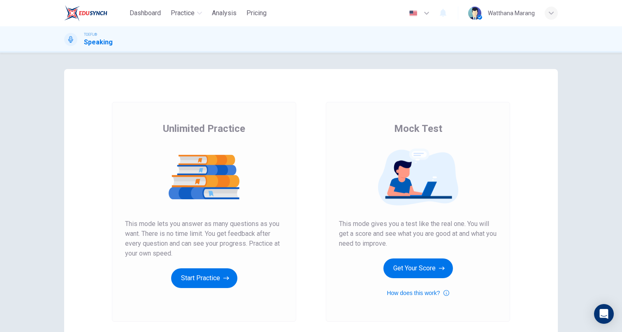
click at [430, 280] on div "Mock Test This mode gives you a test like the real one. You will get a score an…" at bounding box center [418, 210] width 158 height 176
click at [427, 267] on button "Get Your Score" at bounding box center [417, 269] width 69 height 20
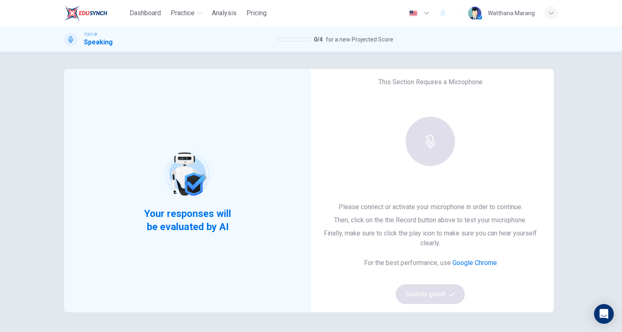
click at [108, 113] on div "Your responses will be evaluated by AI" at bounding box center [187, 190] width 247 height 243
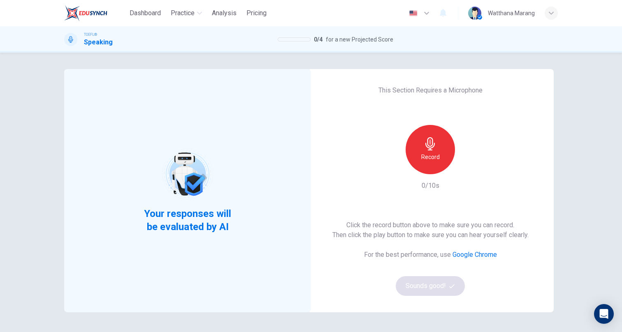
click at [433, 162] on div "Record" at bounding box center [429, 149] width 49 height 49
click at [424, 152] on h6 "Stop" at bounding box center [430, 157] width 12 height 10
click at [462, 162] on div "button" at bounding box center [467, 167] width 13 height 13
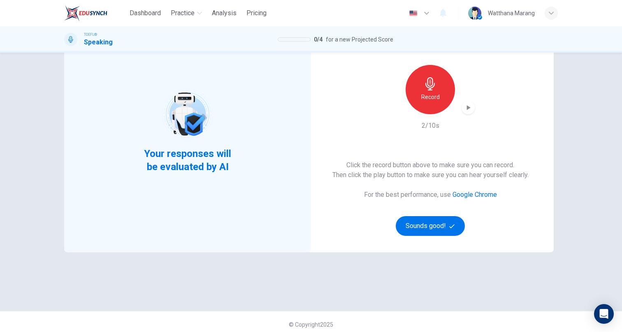
scroll to position [65, 0]
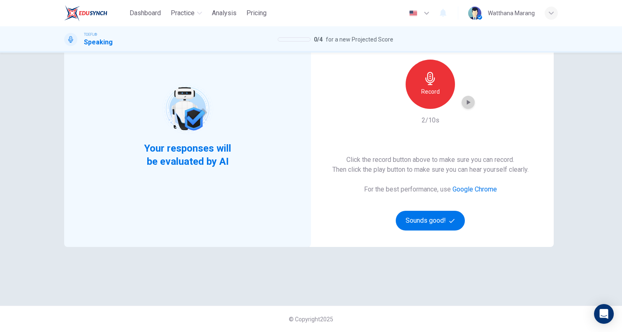
click at [462, 107] on div "button" at bounding box center [467, 102] width 13 height 13
click at [433, 94] on h6 "Record" at bounding box center [430, 92] width 19 height 10
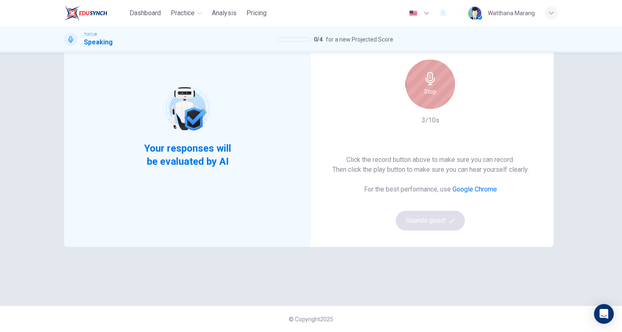
click at [435, 98] on div "Stop" at bounding box center [429, 84] width 49 height 49
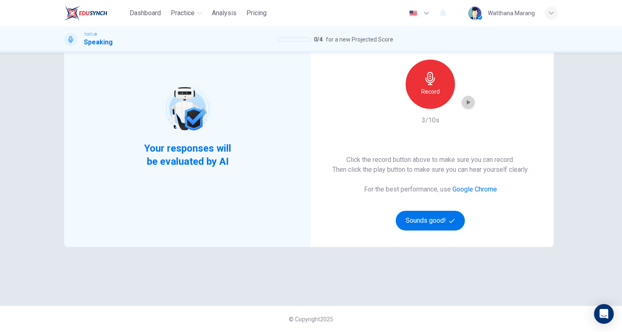
click at [470, 103] on div "button" at bounding box center [467, 102] width 13 height 13
click at [467, 105] on icon "button" at bounding box center [468, 102] width 8 height 8
click at [442, 81] on div "Record" at bounding box center [429, 84] width 49 height 49
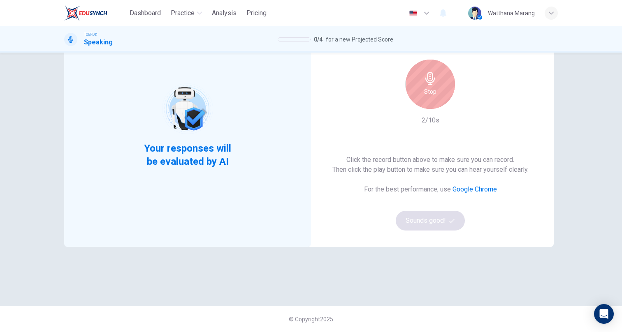
click at [433, 97] on div "Stop" at bounding box center [429, 84] width 49 height 49
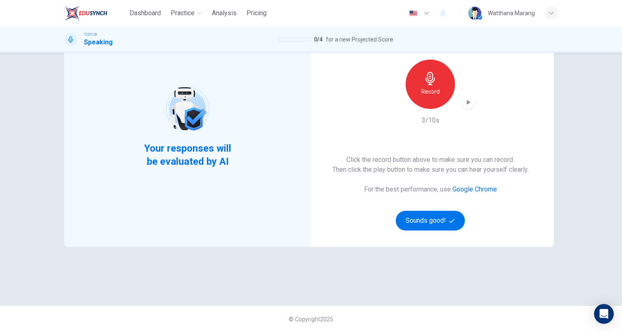
click at [463, 111] on div "Record 3/10s" at bounding box center [430, 93] width 89 height 66
click at [464, 105] on icon "button" at bounding box center [468, 102] width 8 height 8
click at [433, 221] on button "Sounds good!" at bounding box center [430, 221] width 69 height 20
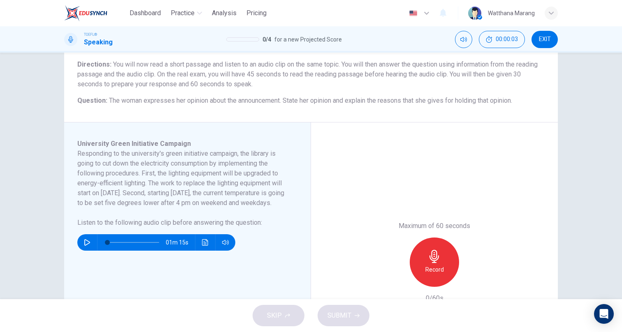
click at [88, 251] on button "button" at bounding box center [87, 242] width 13 height 16
drag, startPoint x: 111, startPoint y: 252, endPoint x: 102, endPoint y: 252, distance: 8.7
click at [105, 245] on span at bounding box center [107, 242] width 5 height 5
click at [84, 246] on icon "button" at bounding box center [87, 242] width 7 height 7
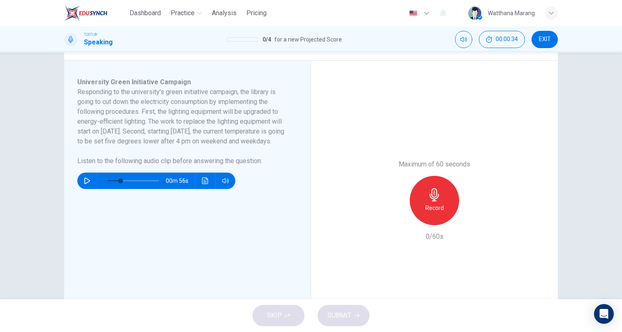
scroll to position [185, 0]
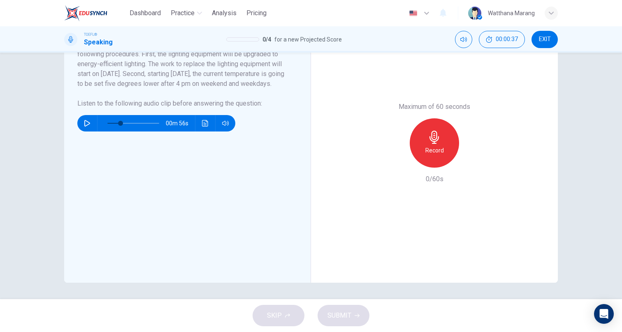
drag, startPoint x: 546, startPoint y: 35, endPoint x: 245, endPoint y: 124, distance: 313.9
click at [257, 125] on div "Dashboard Practice Analysis Pricing English en ​ Watthana Marang TOEFL® Speakin…" at bounding box center [311, 166] width 622 height 332
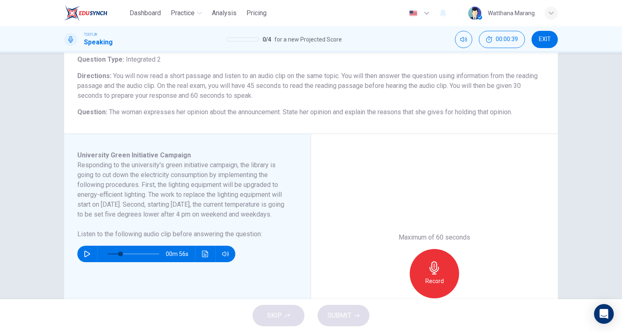
scroll to position [69, 0]
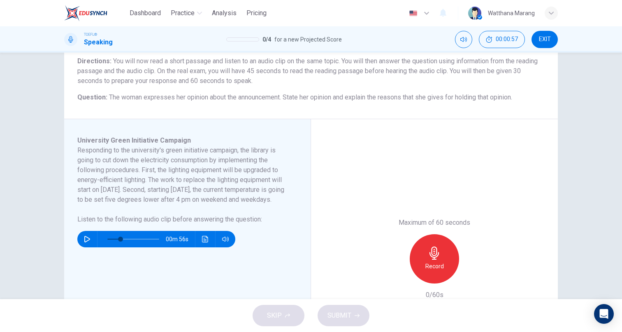
drag, startPoint x: 164, startPoint y: 173, endPoint x: 191, endPoint y: 171, distance: 26.8
click at [191, 171] on h6 "Responding to the university's green initiative campaign, the library is going …" at bounding box center [182, 175] width 210 height 59
click at [203, 183] on h6 "Responding to the university's green initiative campaign, the library is going …" at bounding box center [182, 175] width 210 height 59
click at [435, 259] on icon "button" at bounding box center [434, 253] width 13 height 13
click at [430, 266] on h6 "Stop" at bounding box center [434, 267] width 12 height 10
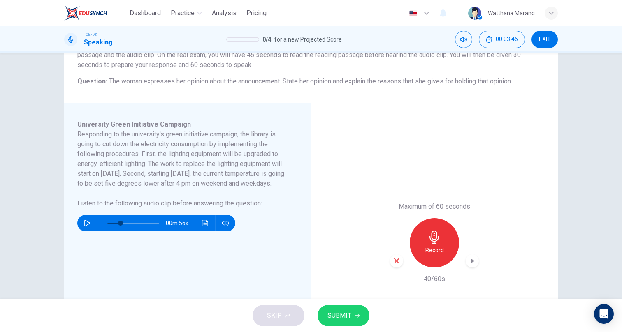
click at [470, 264] on icon "button" at bounding box center [472, 261] width 8 height 8
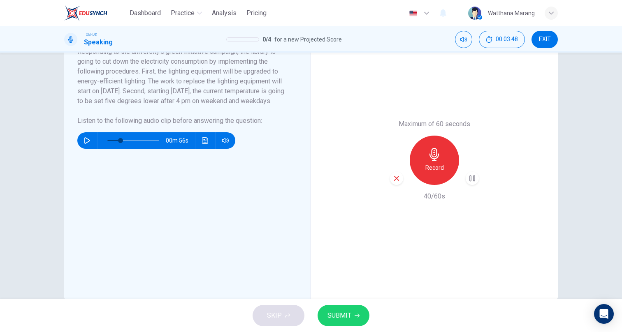
drag, startPoint x: 434, startPoint y: 175, endPoint x: 378, endPoint y: 189, distance: 58.1
click at [386, 199] on div "Maximum of 60 seconds Record 40/60s" at bounding box center [434, 161] width 247 height 280
click at [393, 179] on icon "button" at bounding box center [396, 178] width 7 height 7
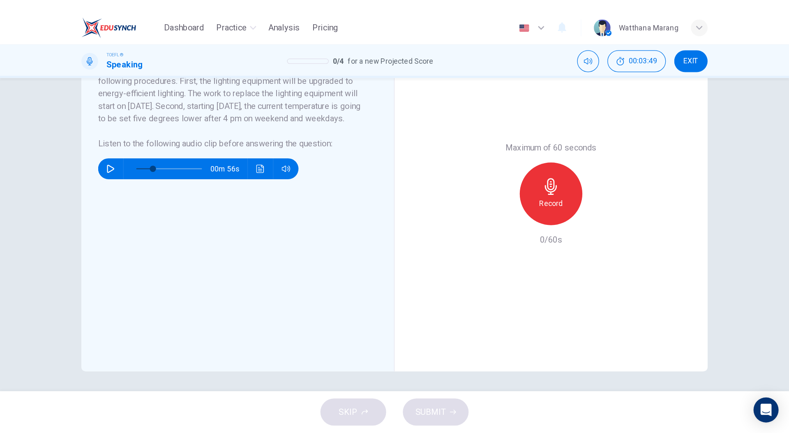
scroll to position [185, 0]
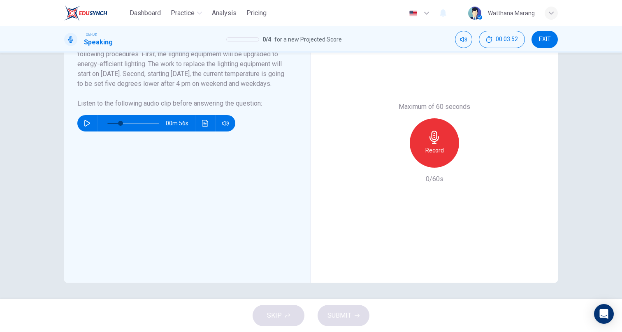
click at [428, 212] on div "Maximum of 60 seconds Record 0/60s" at bounding box center [434, 143] width 247 height 280
click at [440, 146] on h6 "Record" at bounding box center [434, 151] width 19 height 10
click at [447, 153] on div "Stop" at bounding box center [434, 142] width 49 height 49
click at [336, 317] on span "SUBMIT" at bounding box center [339, 316] width 24 height 12
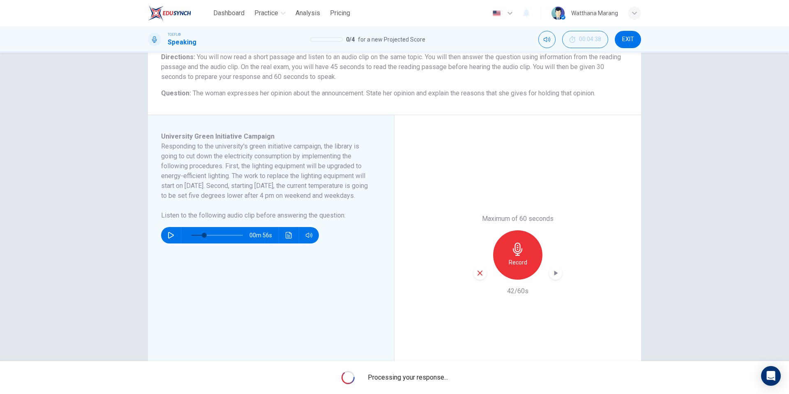
scroll to position [123, 0]
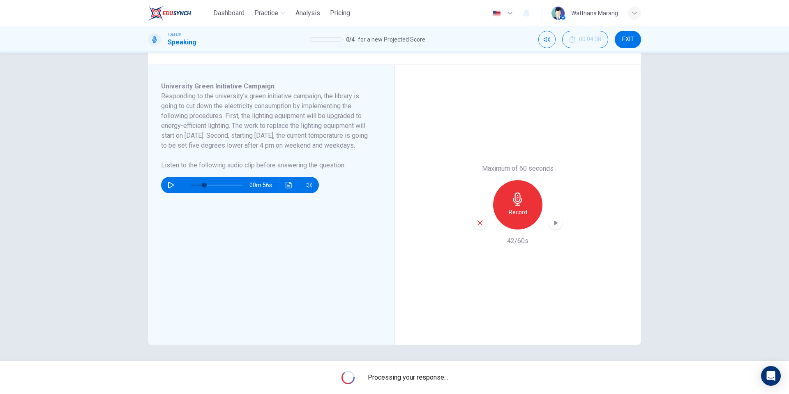
type input "0"
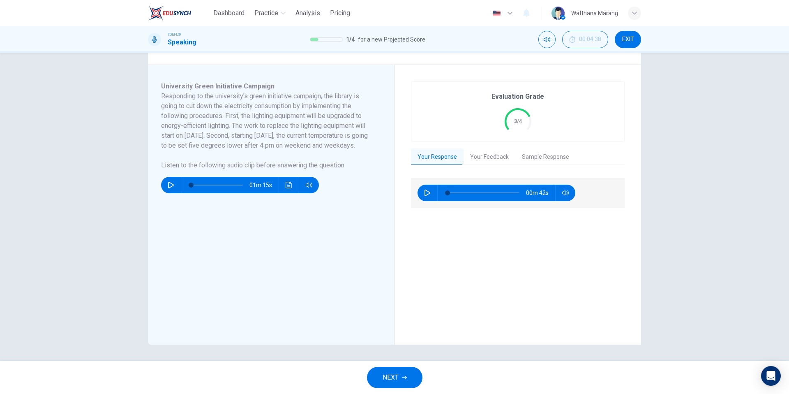
click at [493, 155] on button "Your Feedback" at bounding box center [490, 156] width 52 height 17
click at [492, 156] on button "Your Feedback" at bounding box center [490, 156] width 52 height 17
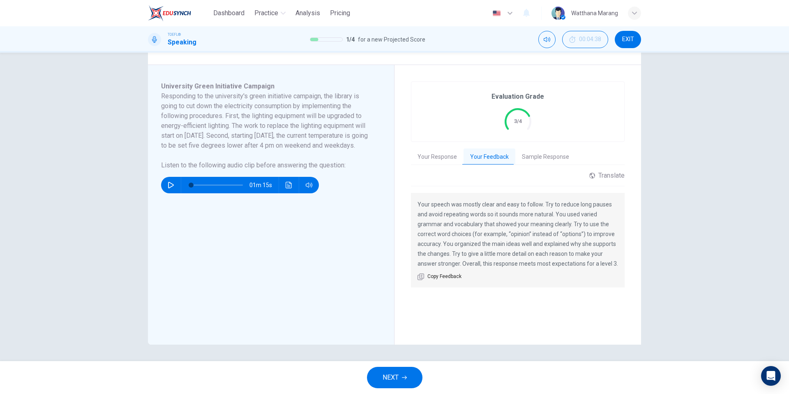
drag, startPoint x: 463, startPoint y: 209, endPoint x: 510, endPoint y: 209, distance: 47.7
click at [502, 207] on p "Your speech was mostly clear and easy to follow. Try to reduce long pauses and …" at bounding box center [518, 233] width 201 height 69
click at [512, 210] on p "Your speech was mostly clear and easy to follow. Try to reduce long pauses and …" at bounding box center [518, 233] width 201 height 69
drag, startPoint x: 547, startPoint y: 207, endPoint x: 580, endPoint y: 217, distance: 34.9
click at [547, 207] on p "Your speech was mostly clear and easy to follow. Try to reduce long pauses and …" at bounding box center [518, 233] width 201 height 69
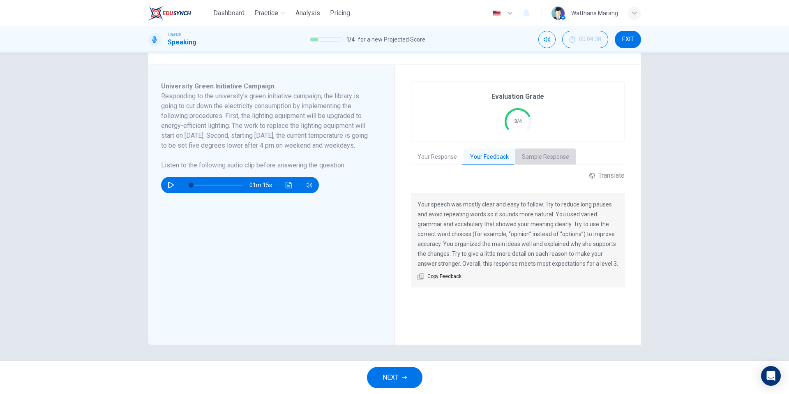
click at [546, 155] on button "Sample Response" at bounding box center [546, 156] width 60 height 17
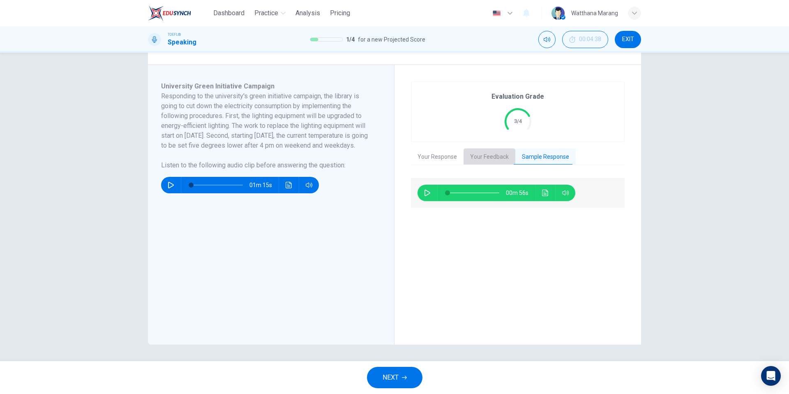
click at [493, 158] on button "Your Feedback" at bounding box center [490, 156] width 52 height 17
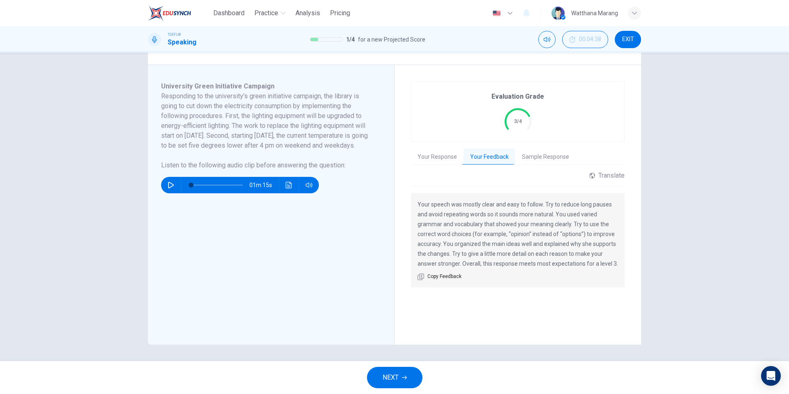
click at [521, 162] on button "Sample Response" at bounding box center [546, 156] width 60 height 17
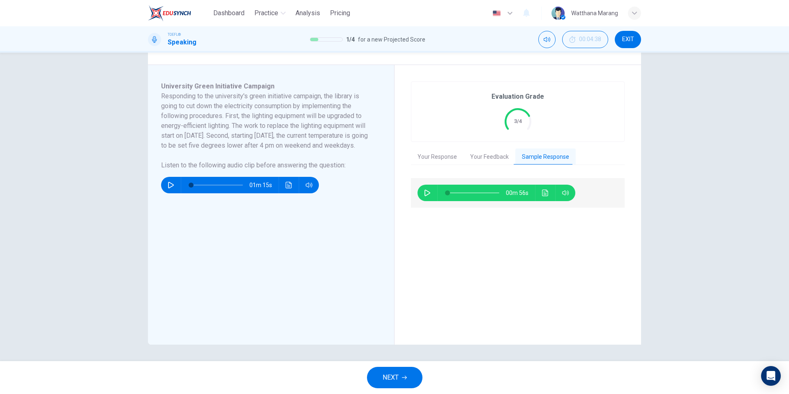
click at [424, 192] on icon "button" at bounding box center [427, 193] width 7 height 7
click at [546, 199] on button "Click to see the audio transcription" at bounding box center [545, 193] width 13 height 16
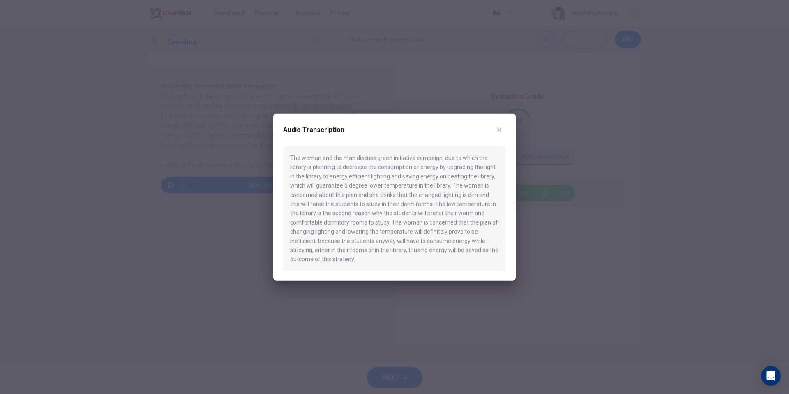
click at [546, 199] on div at bounding box center [394, 197] width 789 height 394
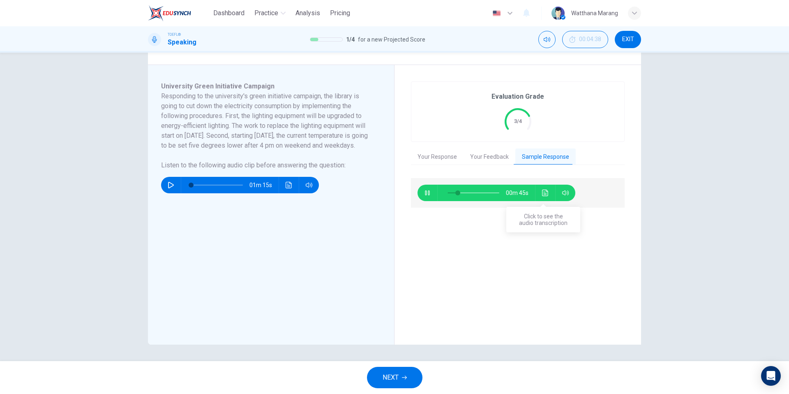
type input "21"
click at [490, 164] on button "Your Feedback" at bounding box center [490, 156] width 52 height 17
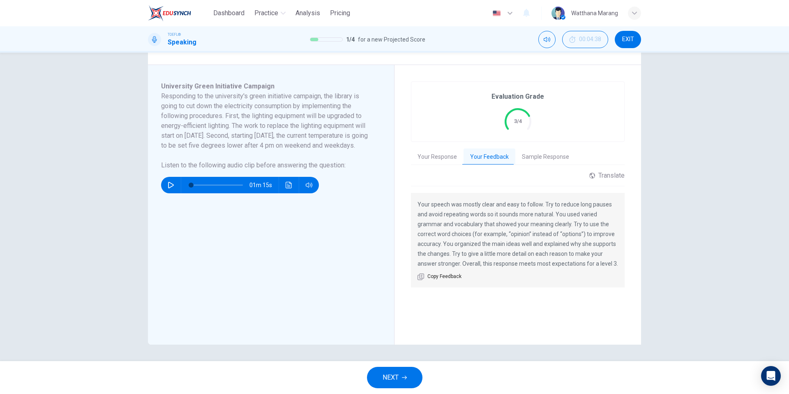
click at [421, 157] on button "Your Response" at bounding box center [437, 156] width 53 height 17
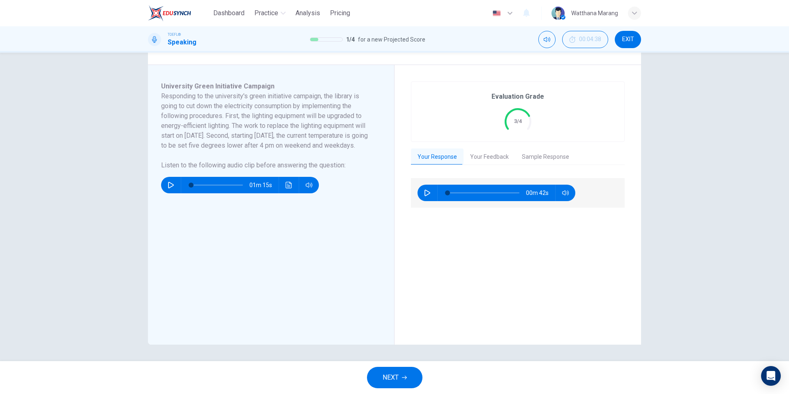
click at [473, 160] on button "Your Feedback" at bounding box center [490, 156] width 52 height 17
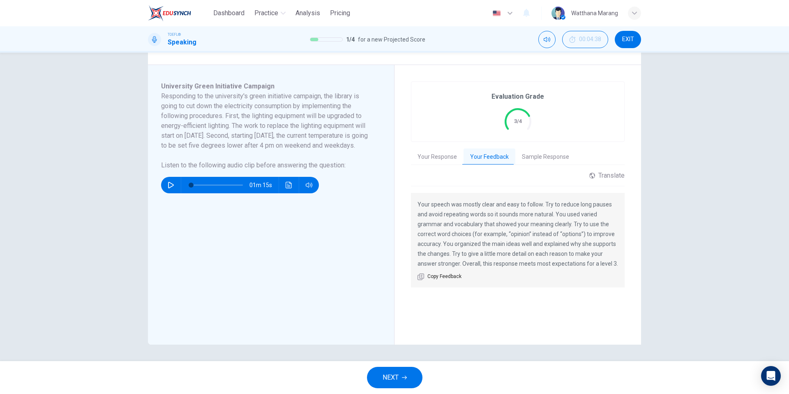
click at [397, 332] on span "NEXT" at bounding box center [391, 378] width 16 height 12
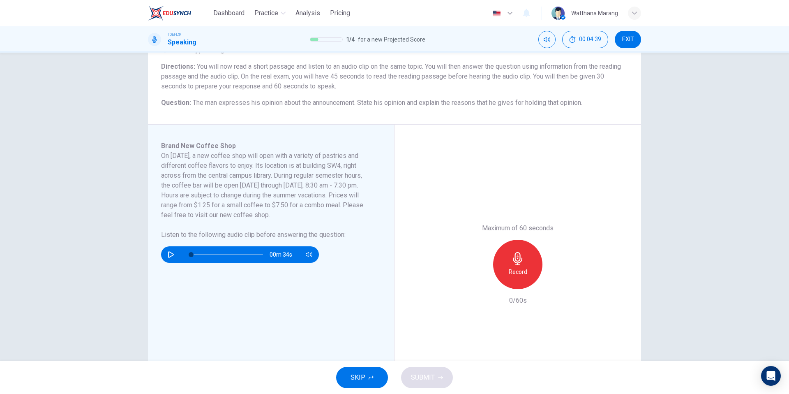
scroll to position [64, 0]
click at [169, 250] on icon "button" at bounding box center [171, 253] width 7 height 7
type input "0"
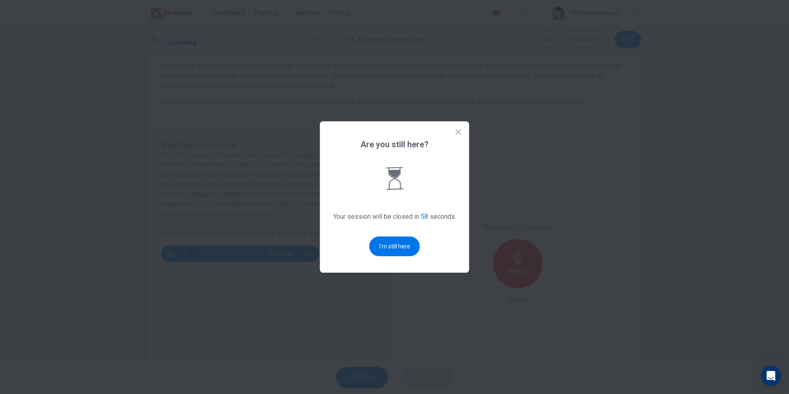
click at [459, 129] on icon at bounding box center [459, 132] width 8 height 8
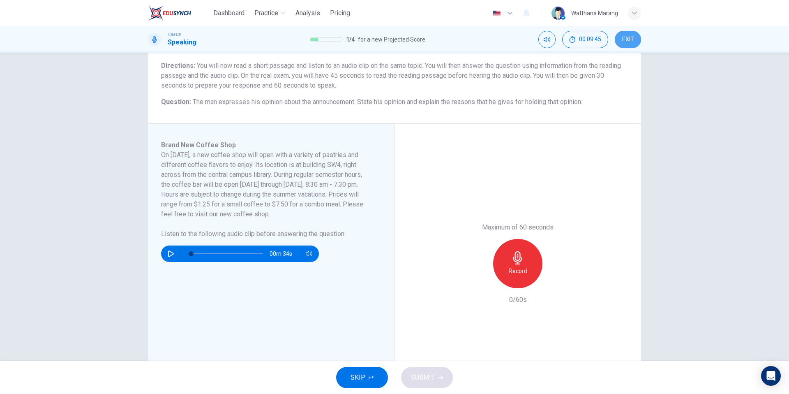
click at [621, 41] on span "EXIT" at bounding box center [629, 39] width 12 height 7
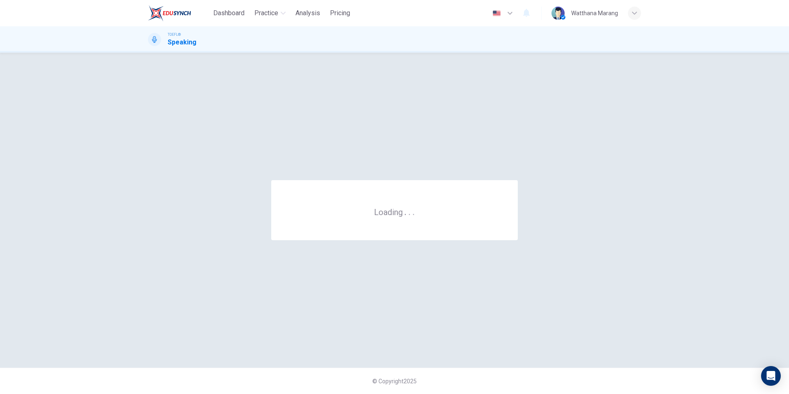
scroll to position [0, 0]
